Goal: Task Accomplishment & Management: Manage account settings

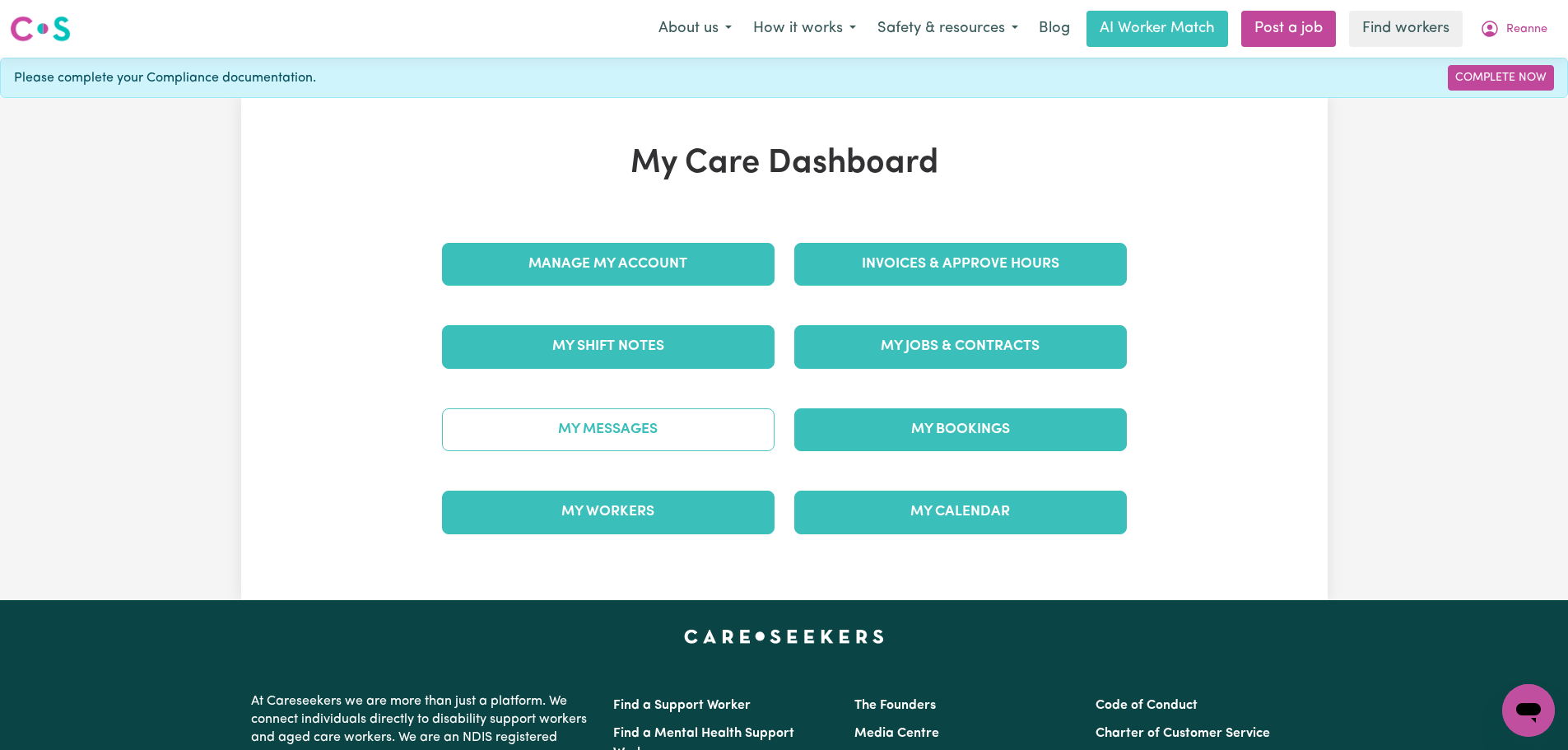
click at [662, 420] on link "My Messages" at bounding box center [608, 430] width 333 height 43
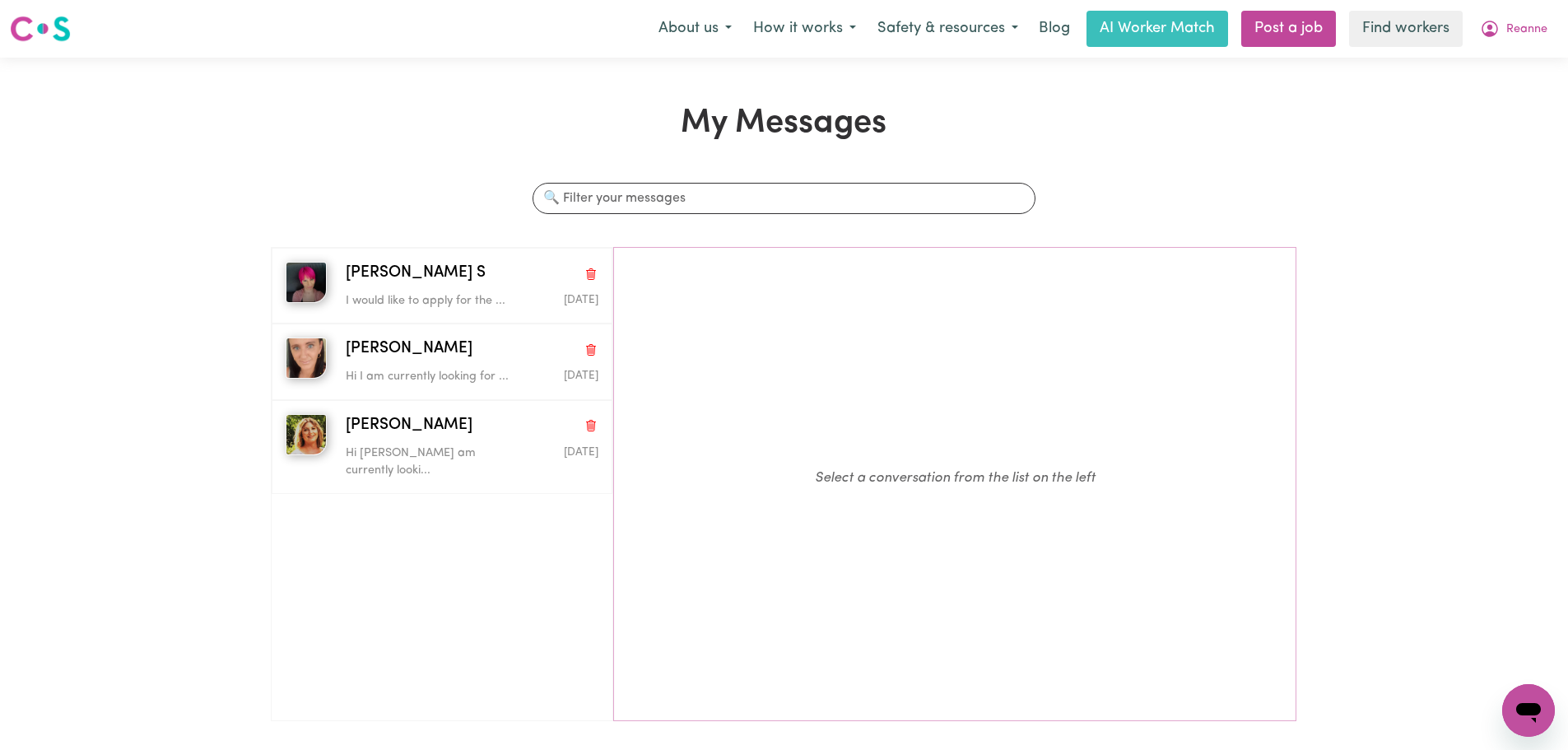
drag, startPoint x: 662, startPoint y: 419, endPoint x: 676, endPoint y: 410, distance: 16.6
click at [672, 412] on p "Select a conversation from the list on the left" at bounding box center [955, 478] width 682 height 460
click at [1532, 20] on button "Reanne" at bounding box center [1513, 29] width 89 height 35
click at [1532, 57] on link "My Dashboard" at bounding box center [1493, 64] width 131 height 32
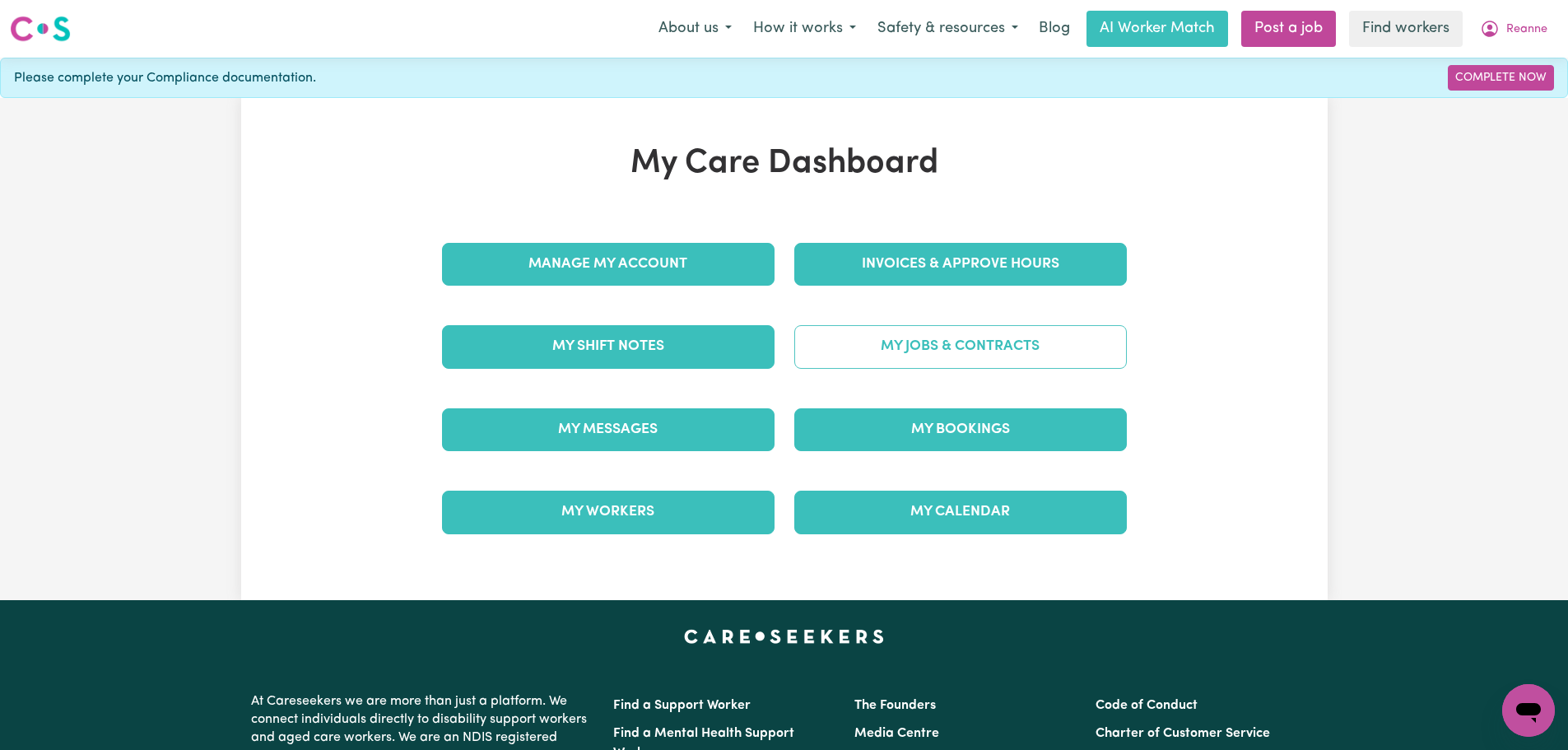
click at [978, 351] on link "My Jobs & Contracts" at bounding box center [961, 346] width 333 height 43
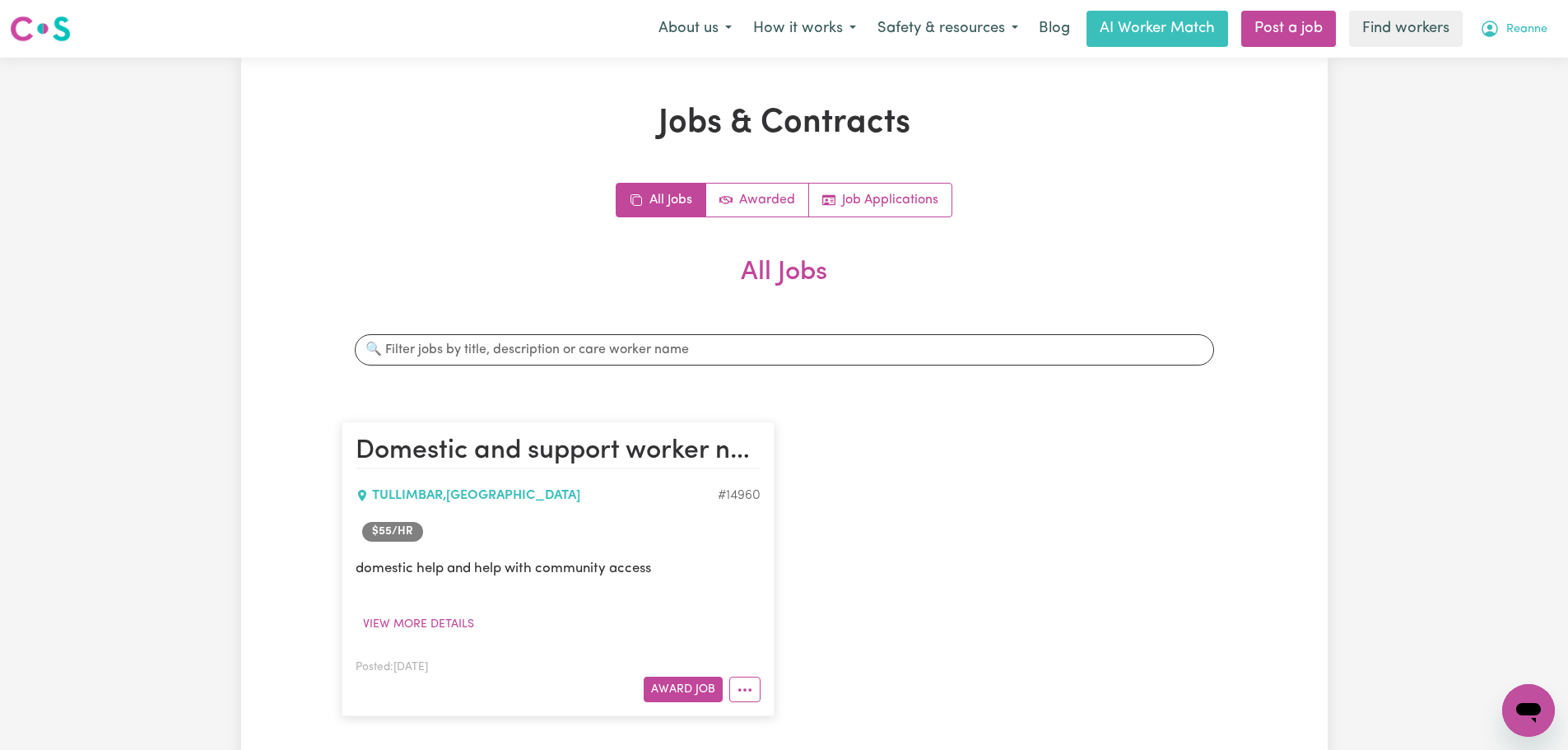
click at [1509, 29] on span "Reanne" at bounding box center [1527, 29] width 41 height 18
click at [1501, 104] on link "Logout" at bounding box center [1493, 94] width 131 height 32
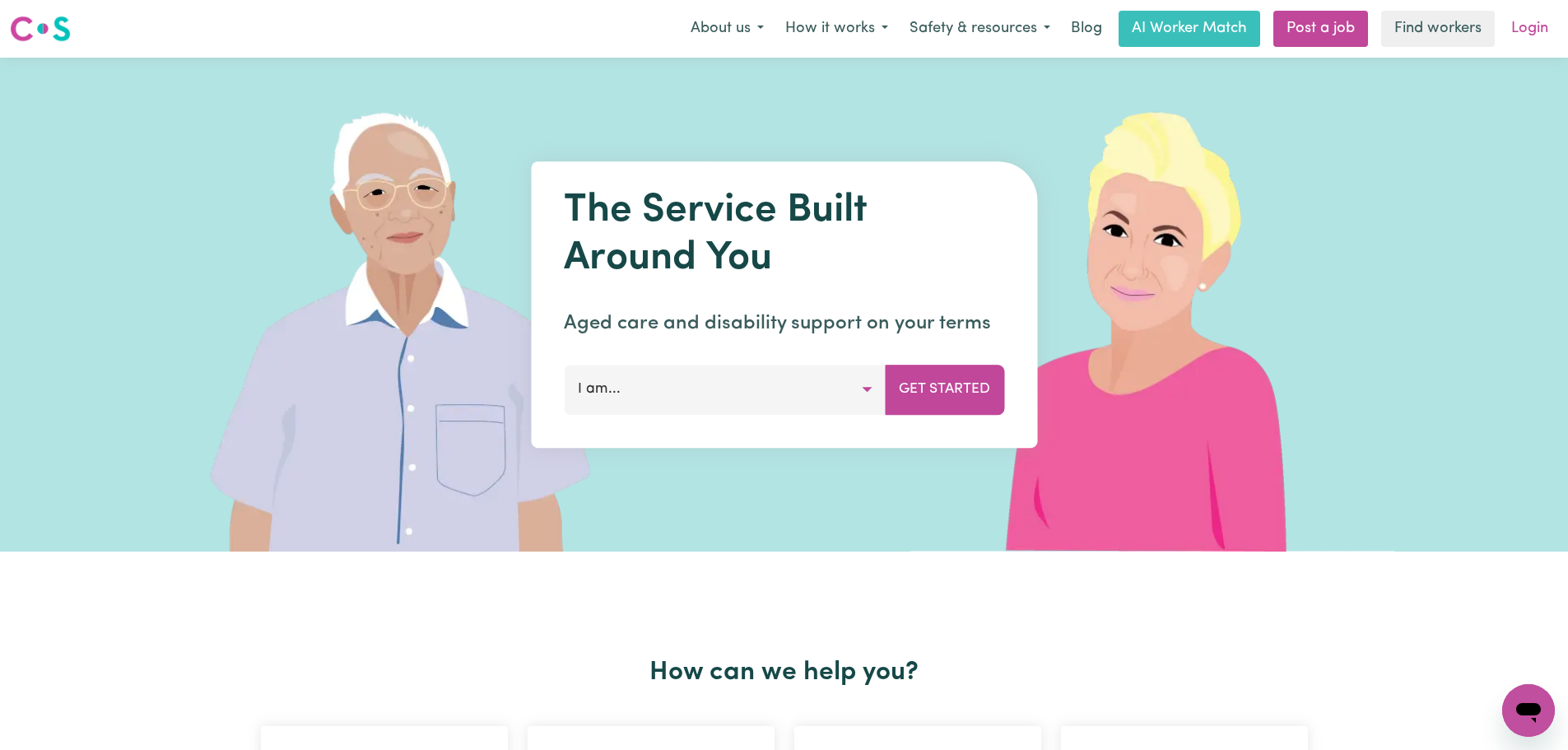
click at [1517, 25] on link "Login" at bounding box center [1530, 29] width 57 height 36
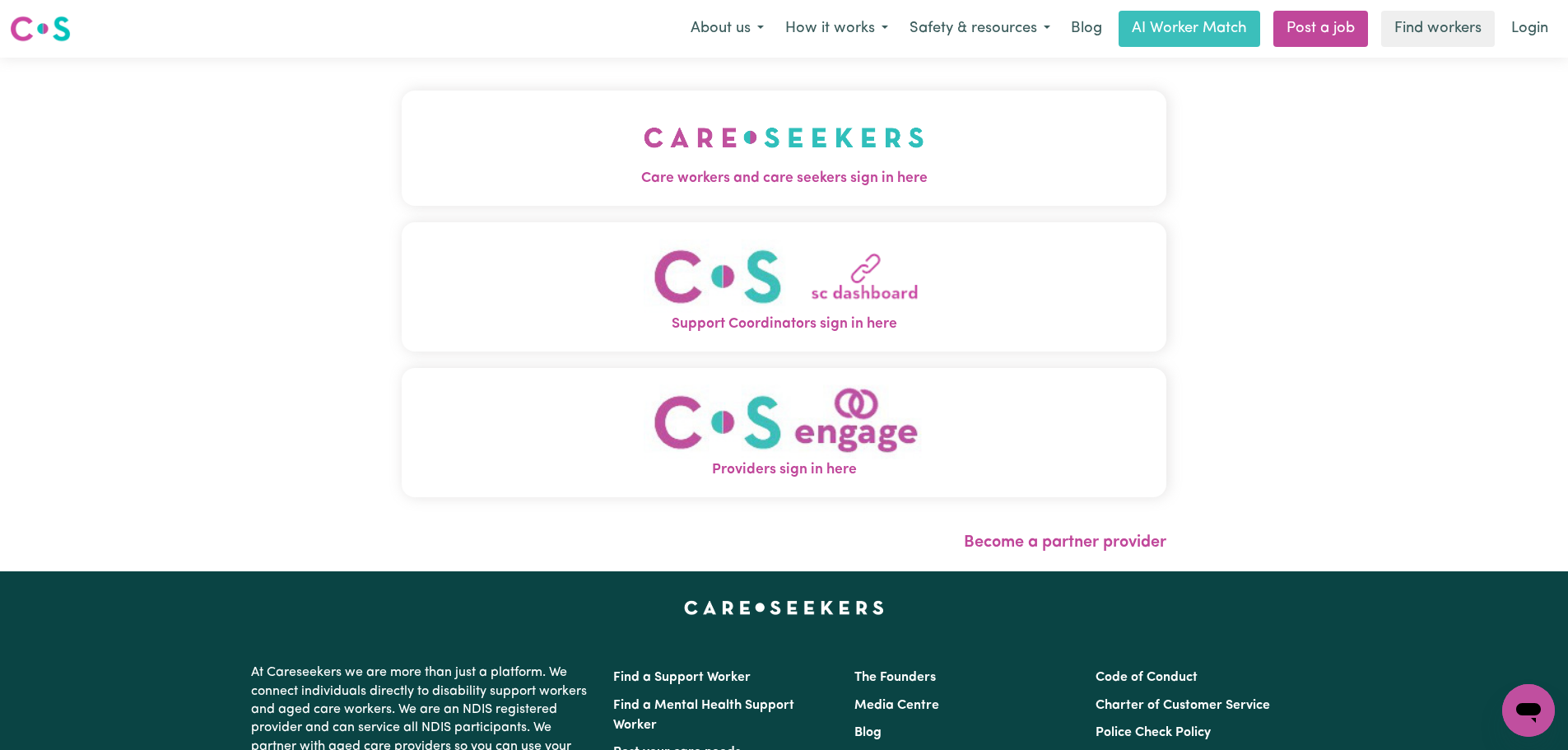
click at [832, 177] on span "Care workers and care seekers sign in here" at bounding box center [784, 178] width 765 height 21
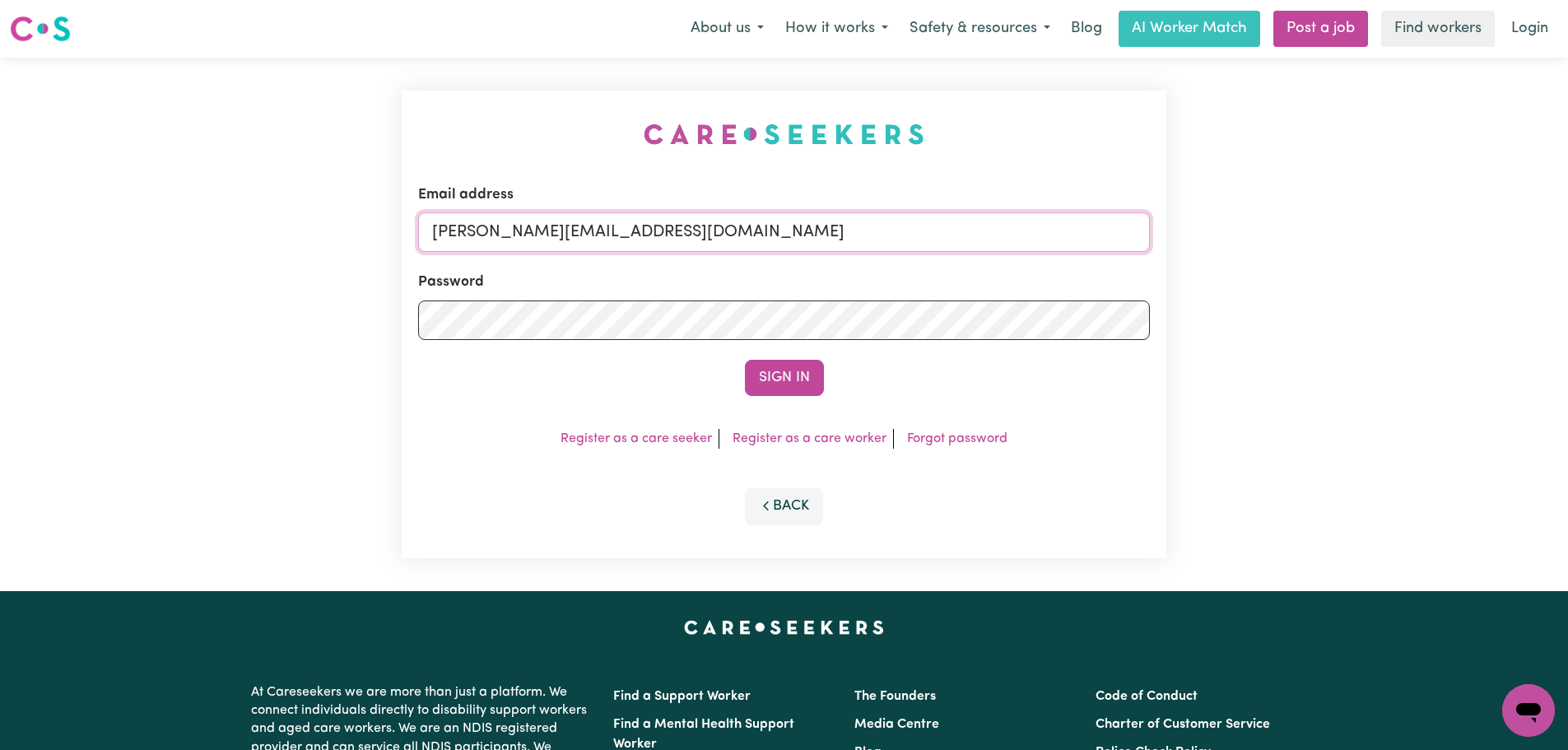
click at [849, 228] on input "[PERSON_NAME][EMAIL_ADDRESS][DOMAIN_NAME]" at bounding box center [784, 231] width 732 height 39
drag, startPoint x: 858, startPoint y: 228, endPoint x: 522, endPoint y: 236, distance: 336.1
click at [522, 236] on input "[EMAIL_ADDRESS][DOMAIN_NAME]" at bounding box center [784, 231] width 732 height 39
type input "[EMAIL_ADDRESS][DOMAIN_NAME]"
click at [762, 367] on button "Sign In" at bounding box center [784, 378] width 79 height 36
